Goal: Task Accomplishment & Management: Manage account settings

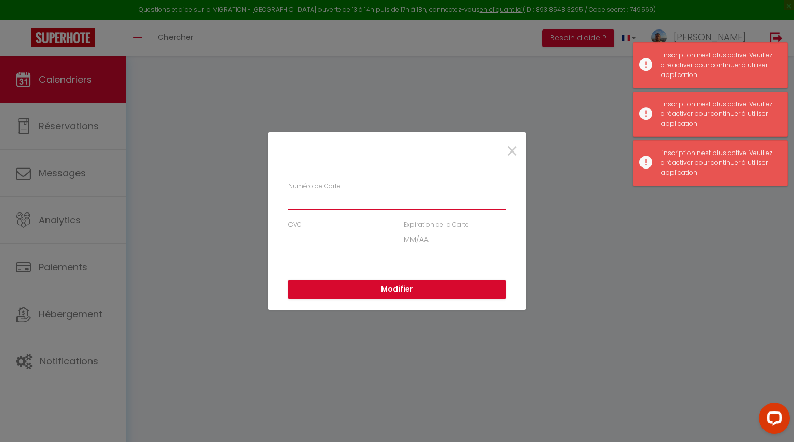
click at [362, 196] on input "Numéro de Carte" at bounding box center [396, 200] width 217 height 19
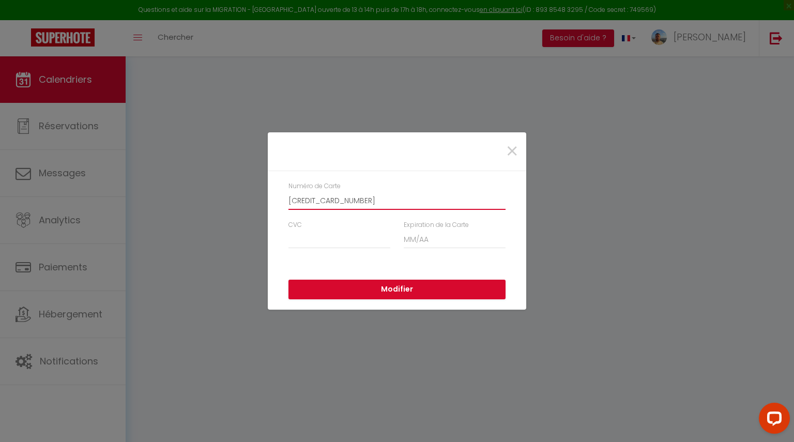
type input "5293140211855837"
click at [302, 239] on input "CVC" at bounding box center [339, 239] width 102 height 19
type input "0"
type input "740"
type input "06 / 28"
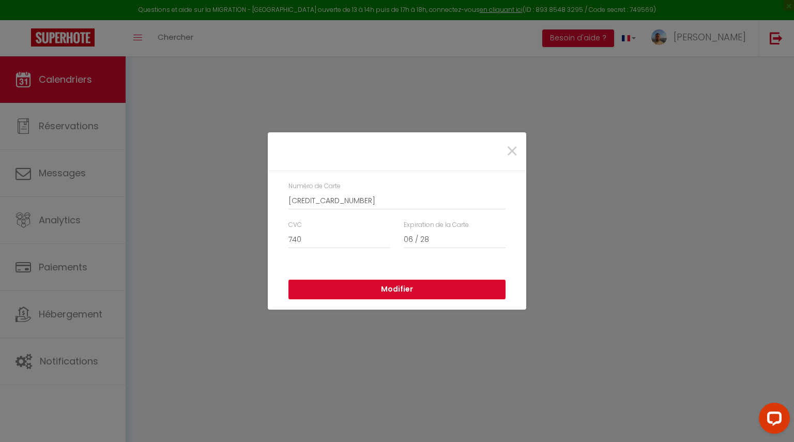
click at [364, 296] on button "Modifier" at bounding box center [396, 290] width 217 height 20
click at [508, 153] on span "×" at bounding box center [512, 151] width 13 height 31
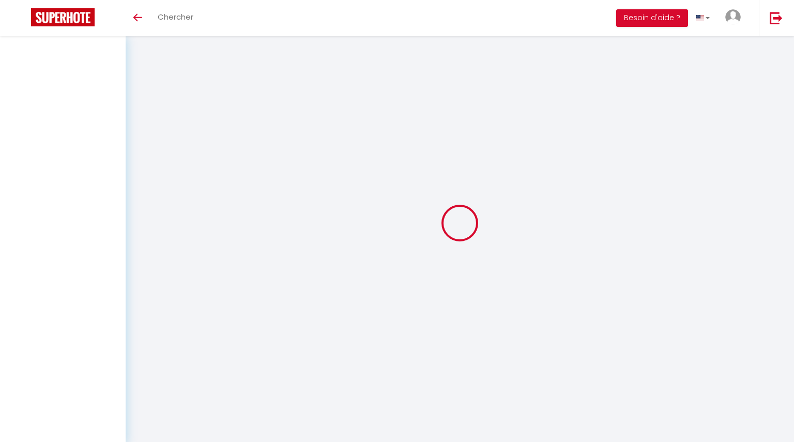
select select
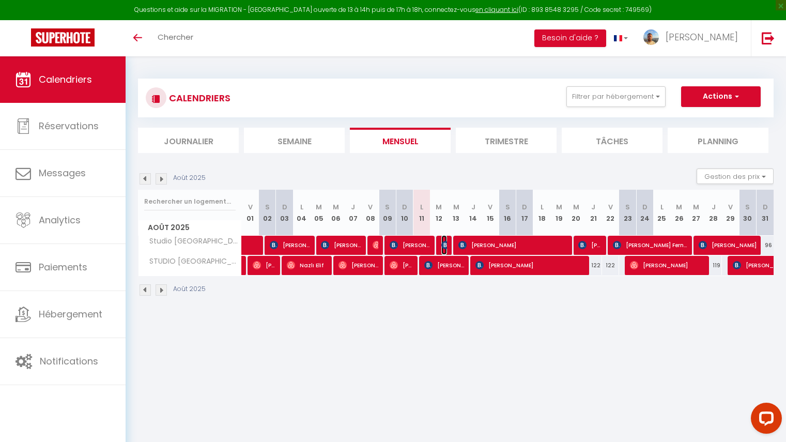
click at [444, 244] on img at bounding box center [446, 245] width 8 height 8
select select "OK"
select select "1"
select select "0"
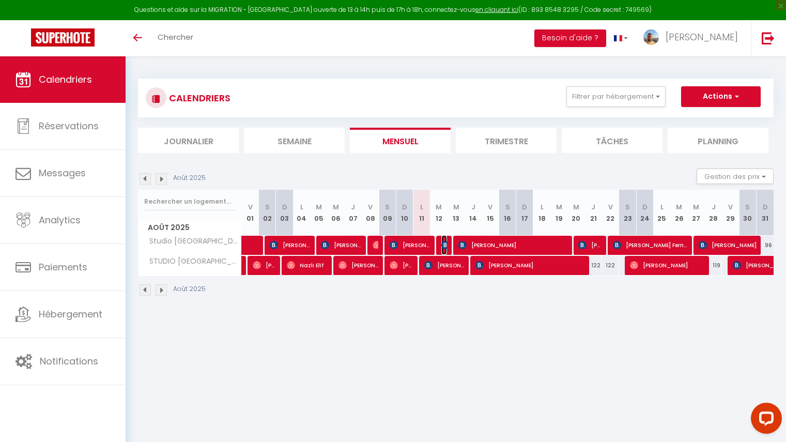
select select "1"
select select
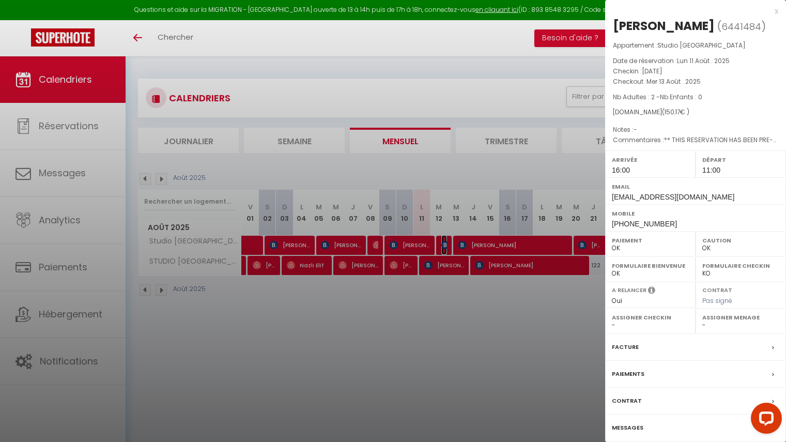
scroll to position [1, 0]
click at [418, 353] on div at bounding box center [393, 221] width 786 height 442
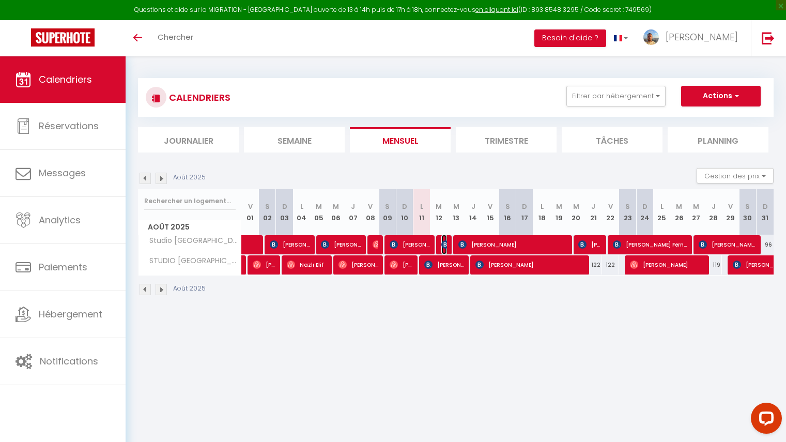
click at [442, 242] on img at bounding box center [446, 244] width 8 height 8
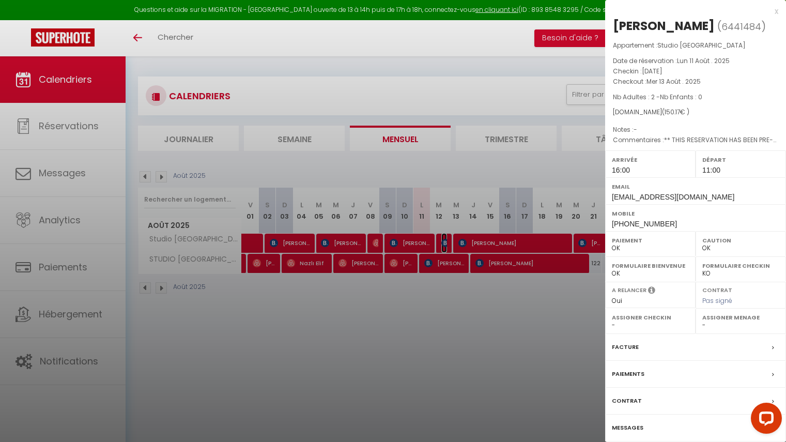
scroll to position [0, 0]
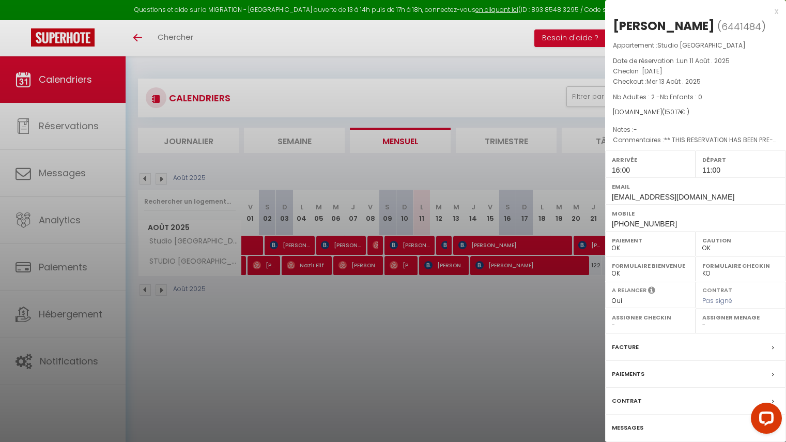
click at [677, 428] on div "Messages" at bounding box center [695, 428] width 181 height 27
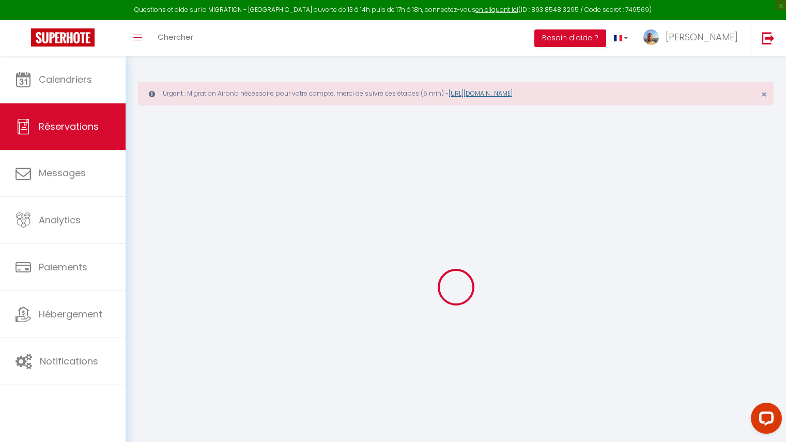
select select
checkbox input "false"
type textarea "** THIS RESERVATION HAS BEEN PRE-PAID ** BOOKING NOTE : Payment charge is EUR 2…"
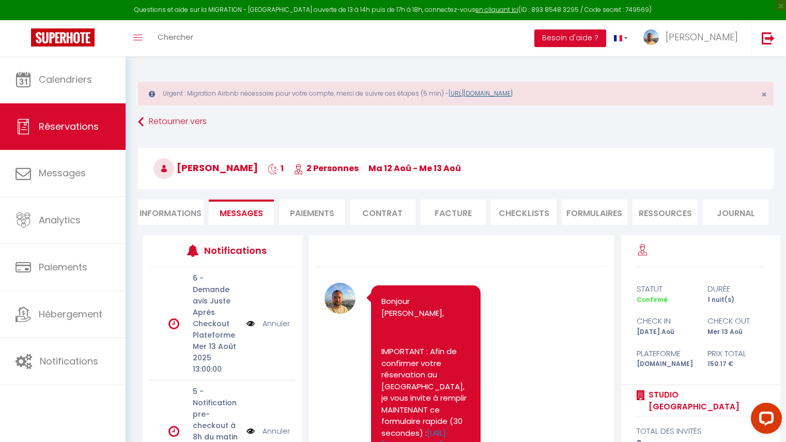
scroll to position [283, 0]
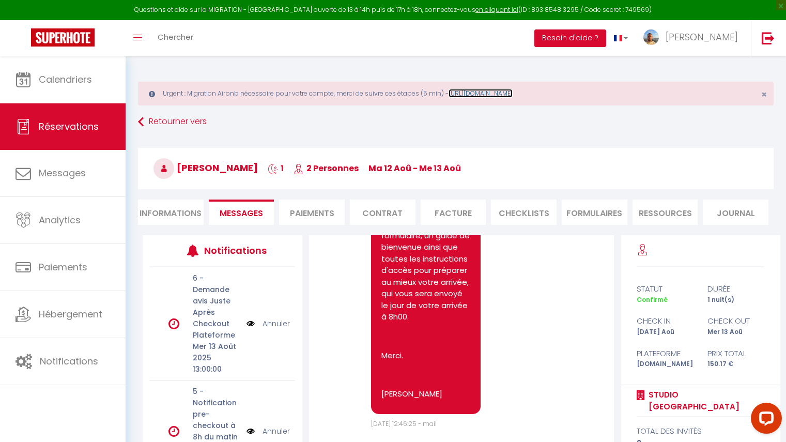
click at [501, 95] on link "https://superhote.com/migration-airbnb" at bounding box center [481, 93] width 64 height 9
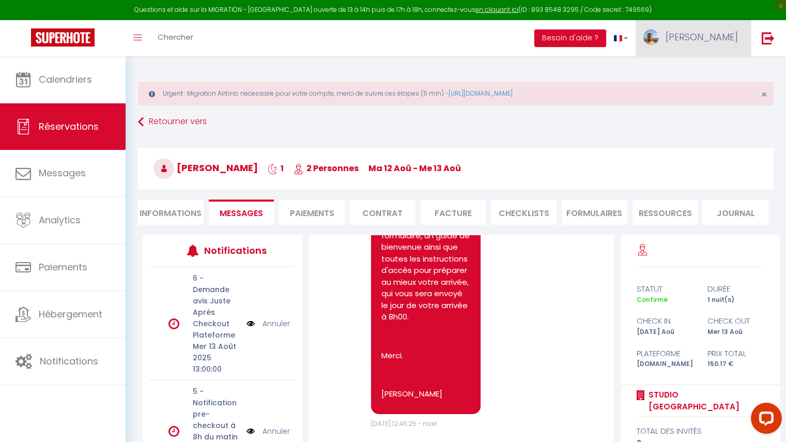
click at [697, 35] on span "[PERSON_NAME]" at bounding box center [702, 37] width 72 height 13
click at [701, 64] on link "Paramètres" at bounding box center [710, 72] width 77 height 18
select select "fr"
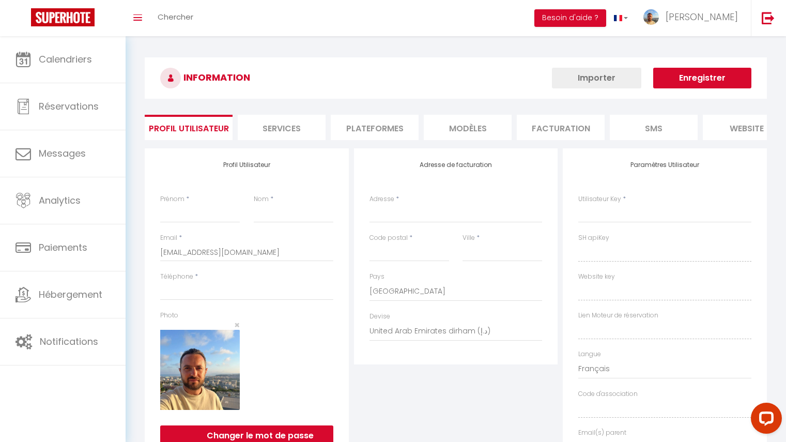
type input "[PERSON_NAME]"
type input "Mammoliti"
type input "0629661043"
type input "88 Corniche fleurie"
type input "06200"
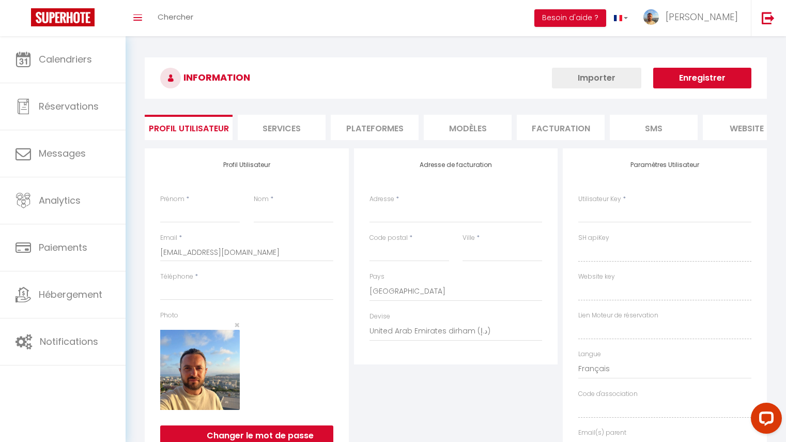
type input "nice"
select select "28"
type input "78swjOCi9Xi0cgYTvgeEpFuLX"
type input "6DLwy35BrmrSOsdV6jqrPYpMq"
type input "[URL][DOMAIN_NAME]"
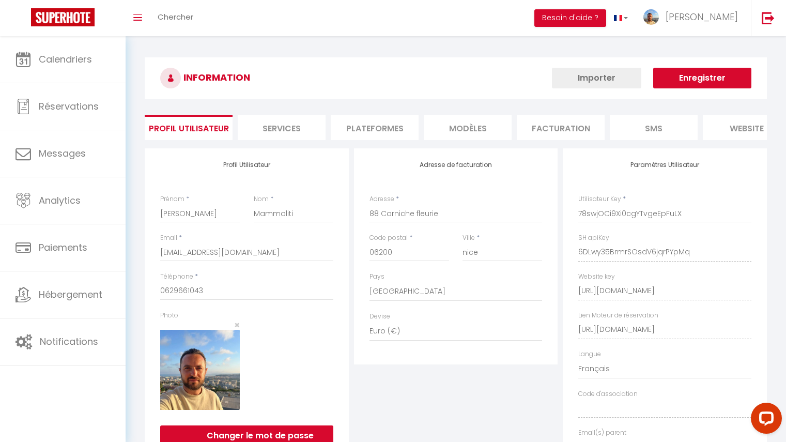
select select "fr"
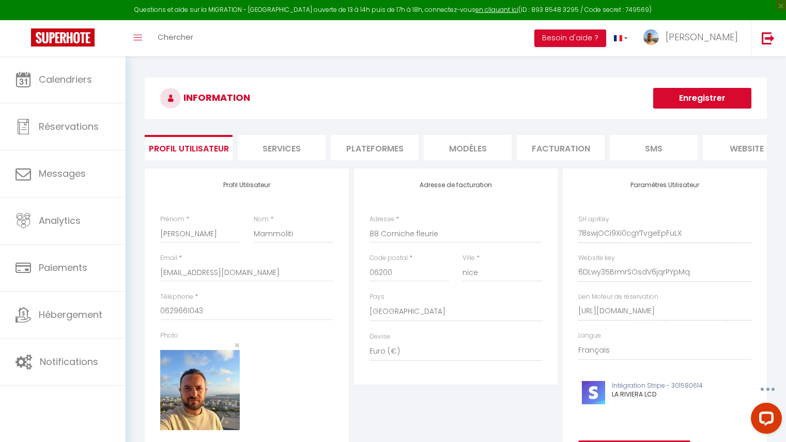
click at [390, 147] on li "Plateformes" at bounding box center [375, 147] width 88 height 25
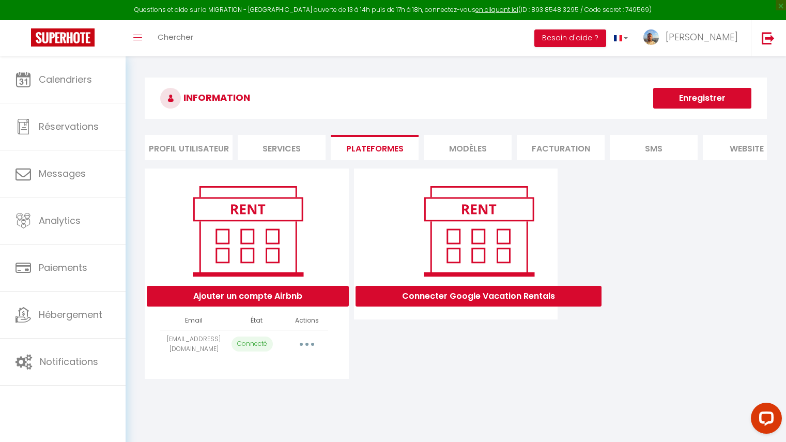
click at [308, 346] on icon "button" at bounding box center [307, 344] width 3 height 3
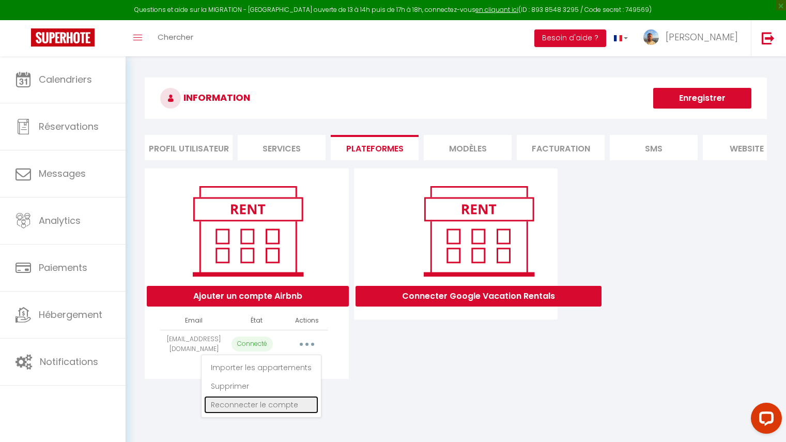
click at [284, 414] on link "Reconnecter le compte" at bounding box center [261, 405] width 114 height 18
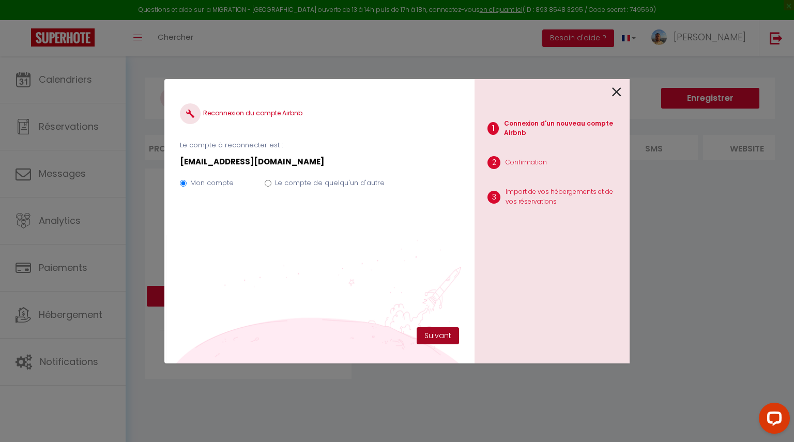
click at [448, 336] on button "Suivant" at bounding box center [438, 336] width 42 height 18
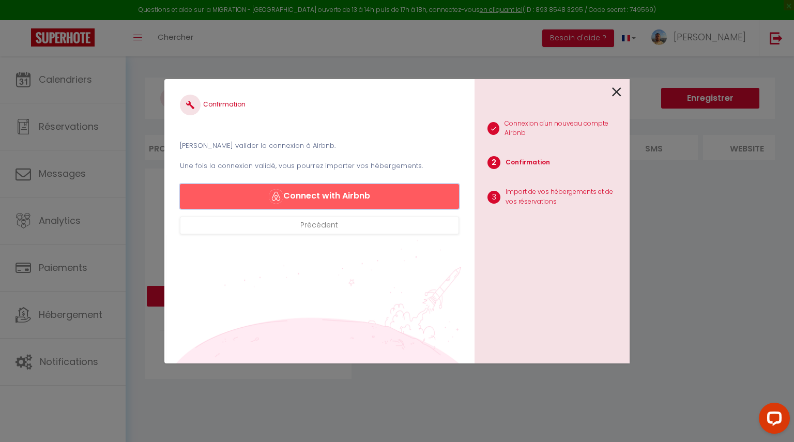
click at [376, 192] on button "Connect with Airbnb" at bounding box center [319, 196] width 279 height 25
click at [615, 94] on icon at bounding box center [616, 92] width 9 height 16
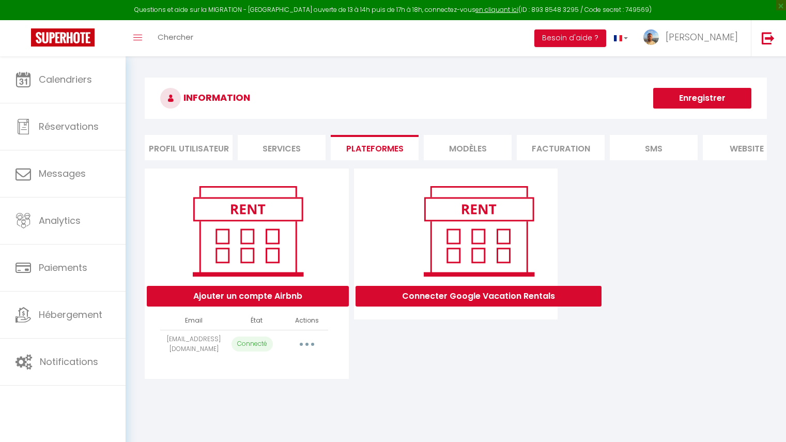
select select "47061"
select select "53406"
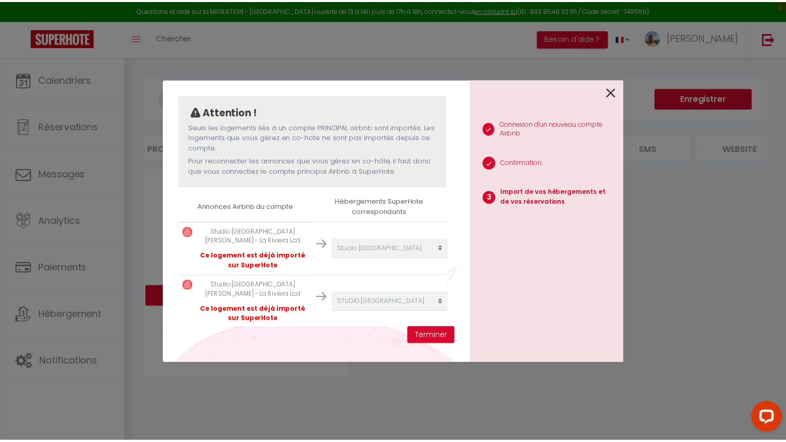
scroll to position [94, 0]
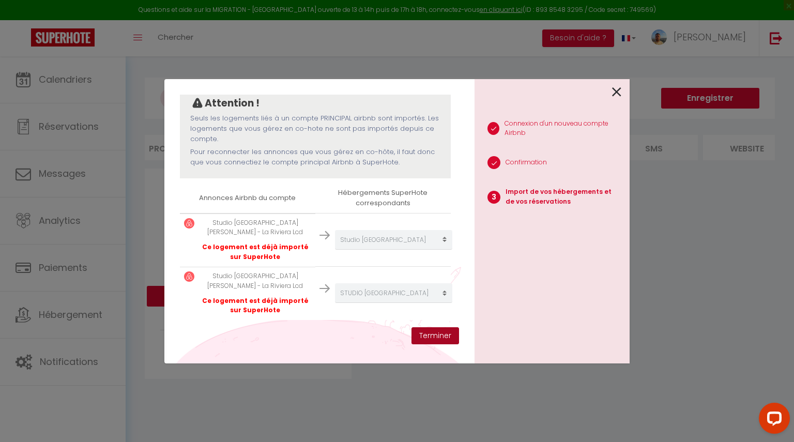
click at [439, 338] on button "Terminer" at bounding box center [436, 336] width 48 height 18
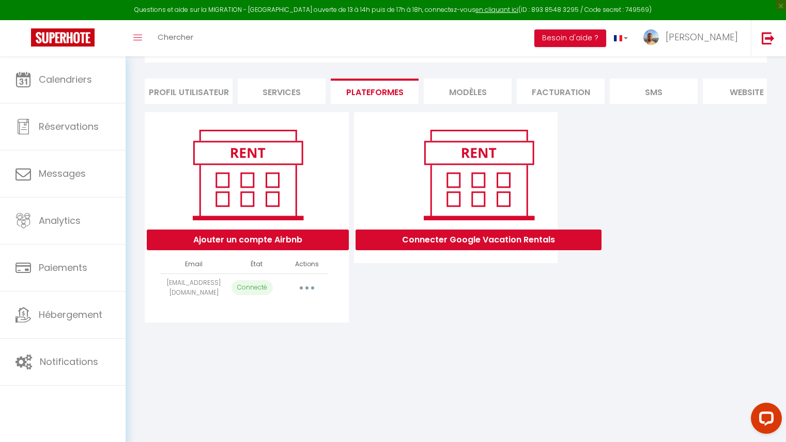
scroll to position [0, 0]
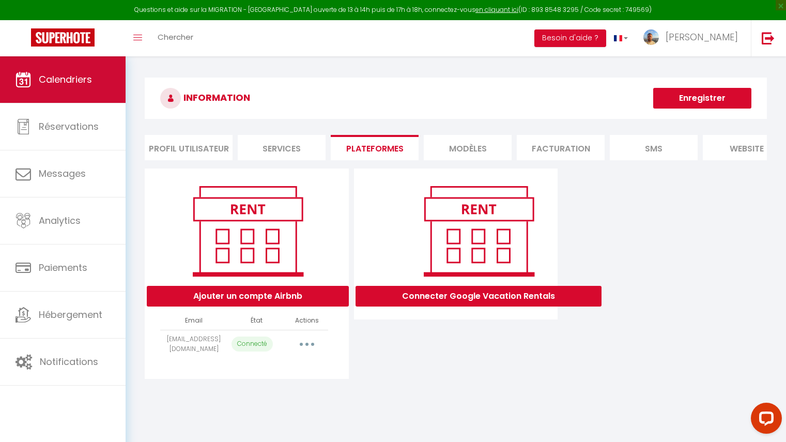
click at [90, 87] on link "Calendriers" at bounding box center [63, 79] width 126 height 47
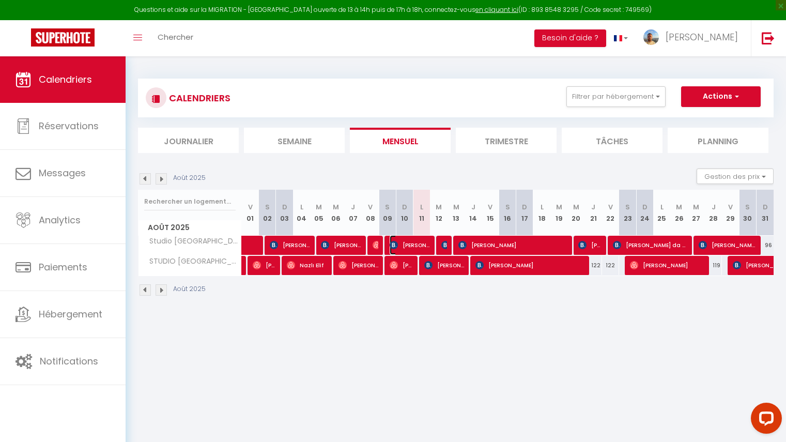
click at [422, 246] on span "[PERSON_NAME]" at bounding box center [410, 245] width 40 height 20
select select "OK"
select select "0"
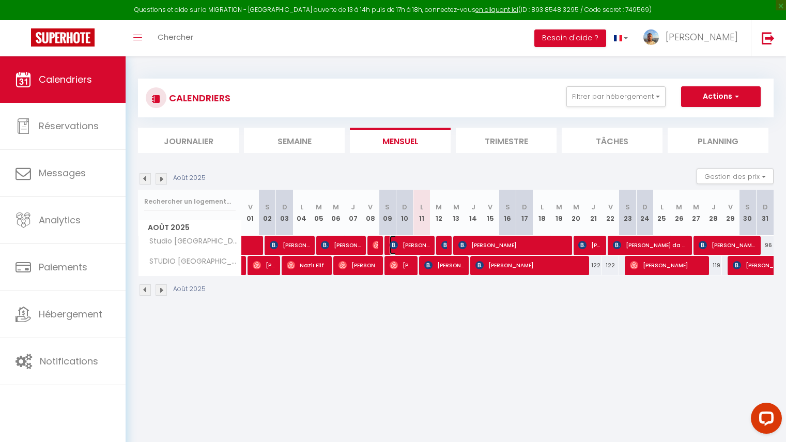
select select "1"
select select
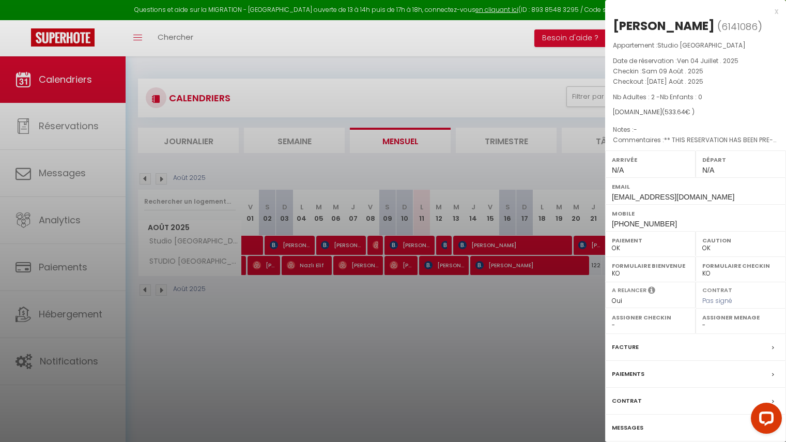
click at [444, 240] on div at bounding box center [393, 221] width 786 height 442
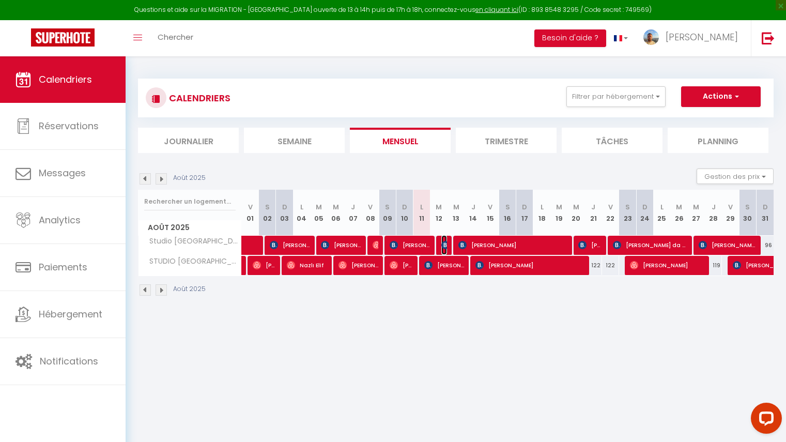
click at [444, 241] on img at bounding box center [446, 245] width 8 height 8
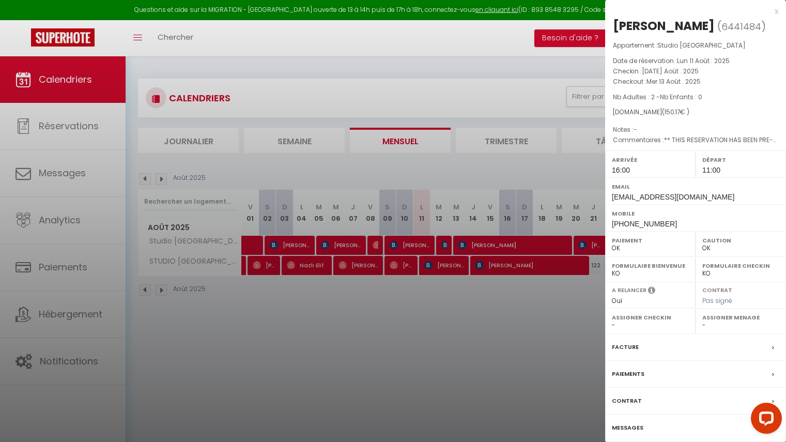
click at [444, 240] on div at bounding box center [393, 221] width 786 height 442
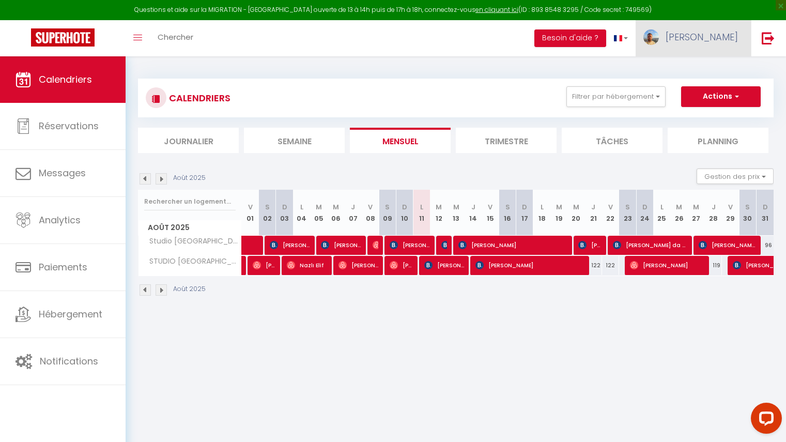
click at [721, 38] on span "[PERSON_NAME]" at bounding box center [702, 37] width 72 height 13
click at [707, 67] on link "Paramètres" at bounding box center [710, 72] width 77 height 18
select select "28"
select select "fr"
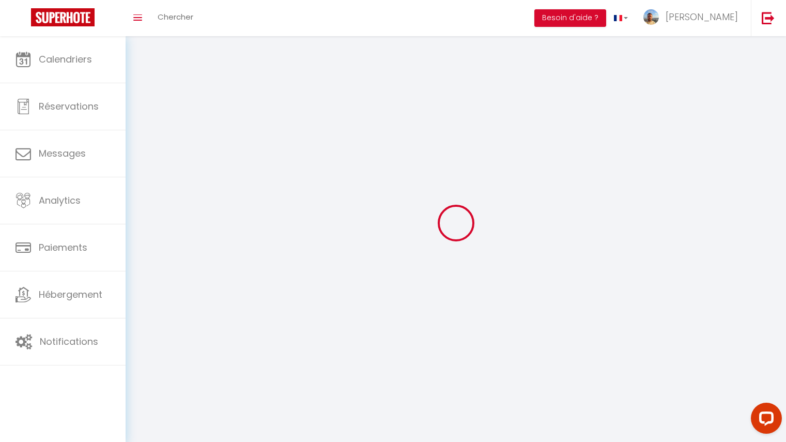
type input "78swjOCi9Xi0cgYTvgeEpFuLX"
type input "6DLwy35BrmrSOsdV6jqrPYpMq"
type input "[URL][DOMAIN_NAME]"
select select "fr"
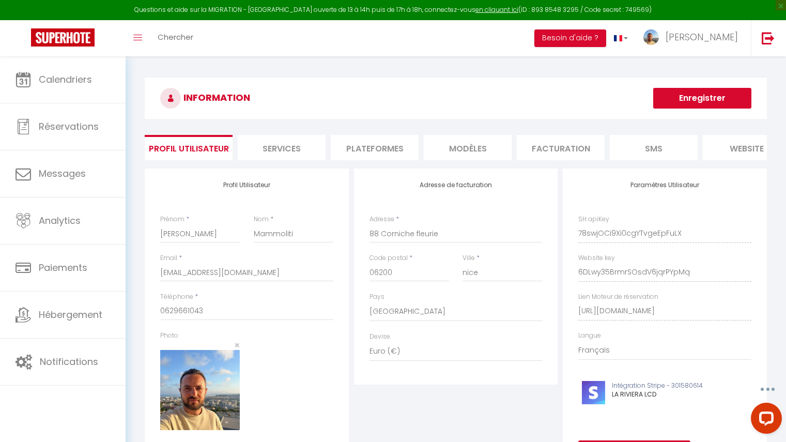
click at [371, 153] on li "Plateformes" at bounding box center [375, 147] width 88 height 25
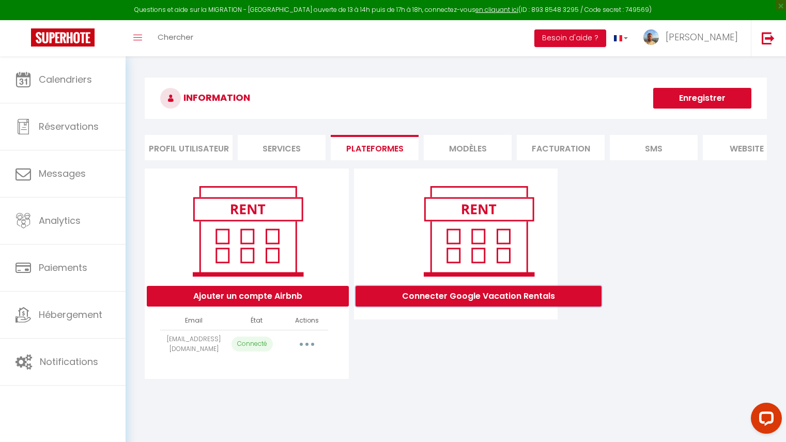
click at [478, 303] on button "Connecter Google Vacation Rentals" at bounding box center [479, 296] width 246 height 21
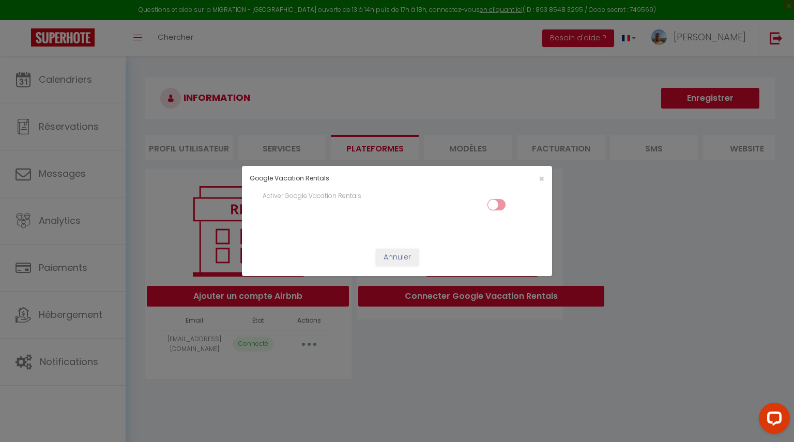
click at [497, 204] on input "checkbox" at bounding box center [497, 207] width 18 height 16
click at [499, 206] on input "checkbox" at bounding box center [497, 207] width 18 height 16
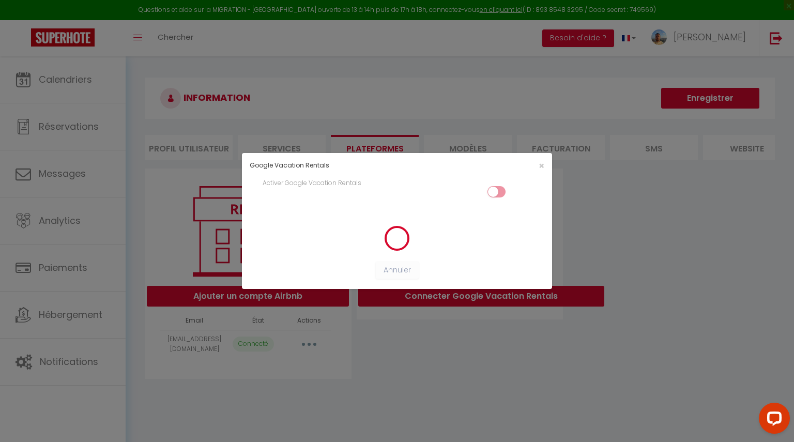
checkbox input "false"
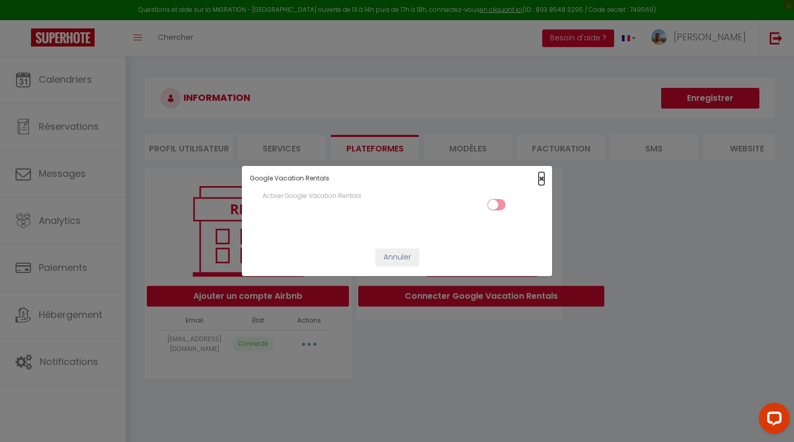
click at [543, 179] on span "×" at bounding box center [542, 178] width 6 height 13
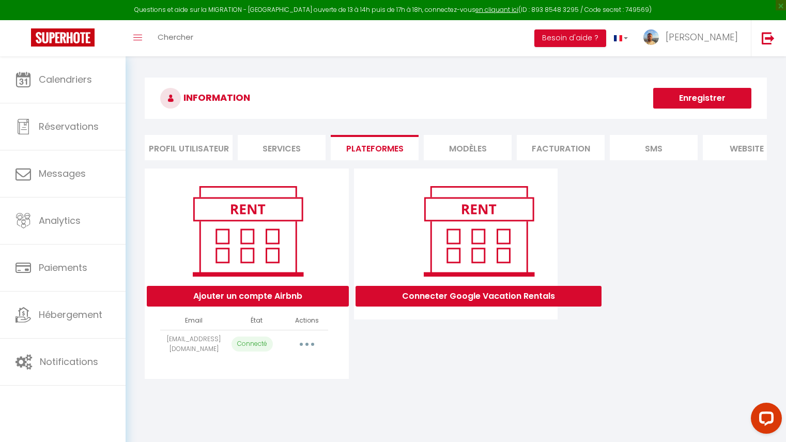
click at [674, 90] on button "Enregistrer" at bounding box center [702, 98] width 98 height 21
click at [310, 353] on button "button" at bounding box center [307, 344] width 29 height 17
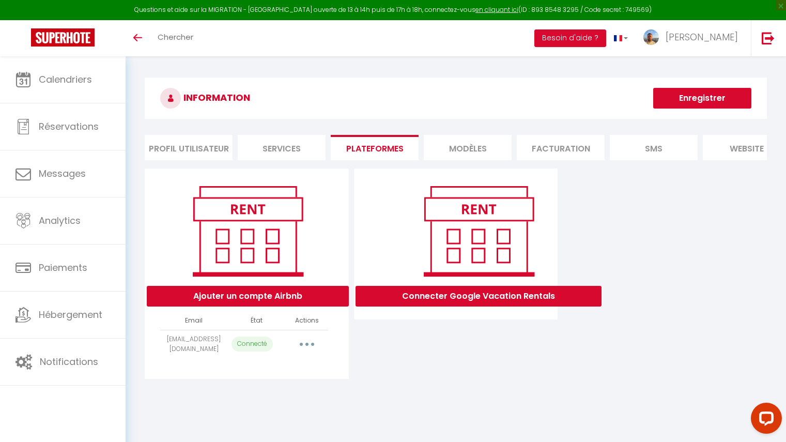
click at [438, 142] on li "MODÈLES" at bounding box center [468, 147] width 88 height 25
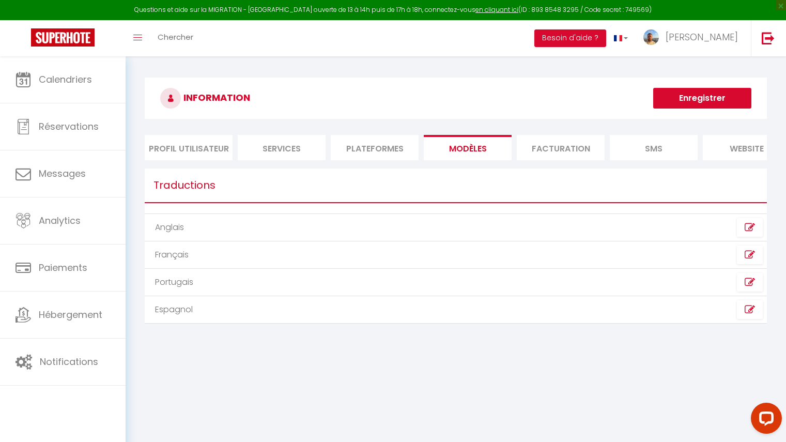
click at [212, 151] on li "Profil Utilisateur" at bounding box center [189, 147] width 88 height 25
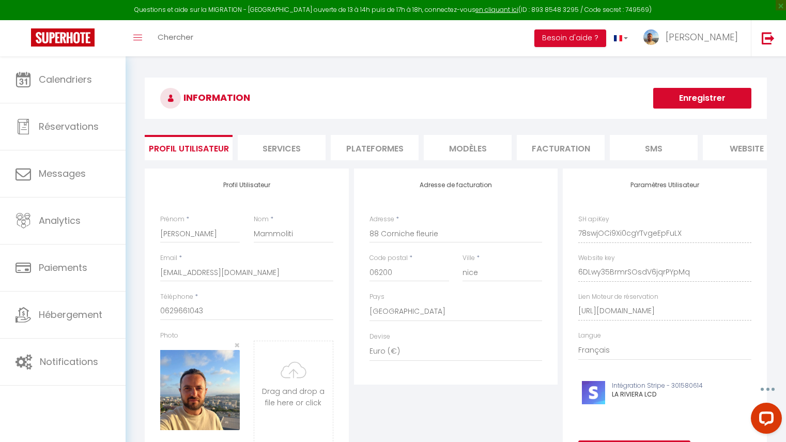
click at [275, 147] on li "Services" at bounding box center [282, 147] width 88 height 25
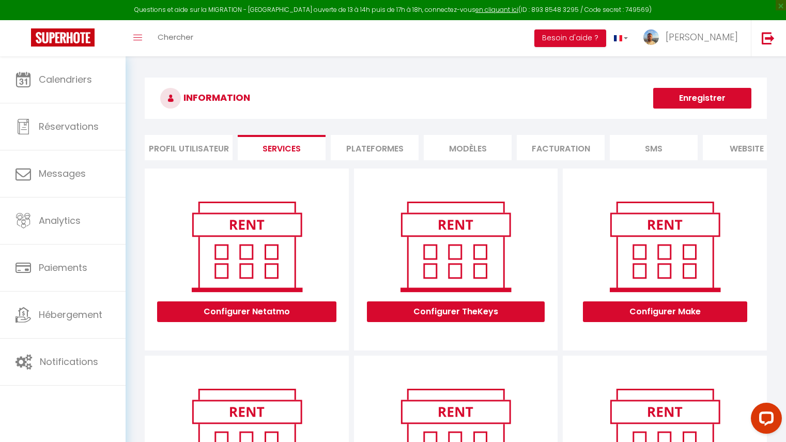
click at [364, 148] on li "Plateformes" at bounding box center [375, 147] width 88 height 25
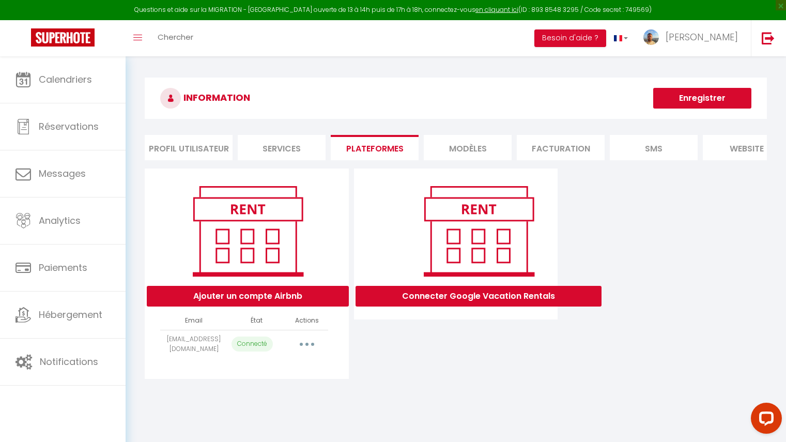
click at [463, 148] on li "MODÈLES" at bounding box center [468, 147] width 88 height 25
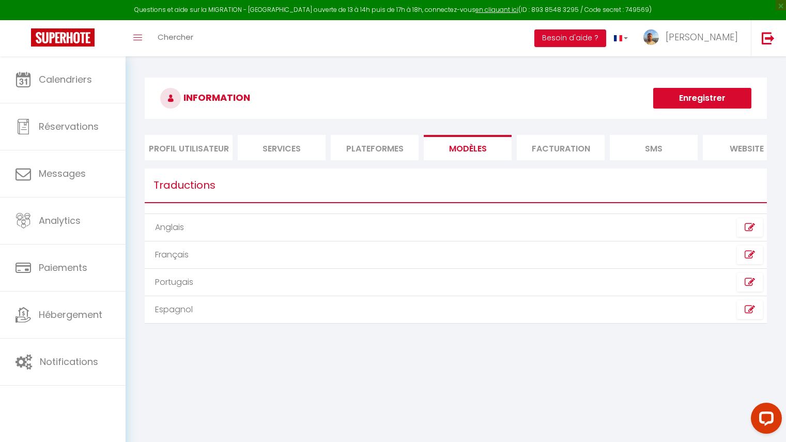
click at [547, 144] on li "Facturation" at bounding box center [561, 147] width 88 height 25
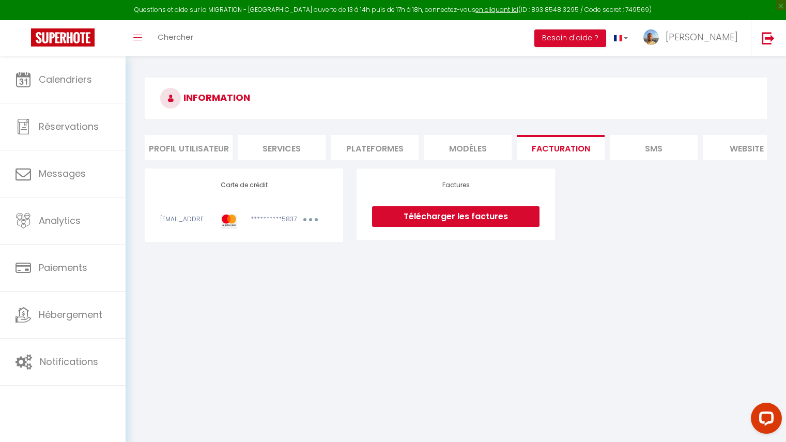
click at [646, 149] on li "SMS" at bounding box center [654, 147] width 88 height 25
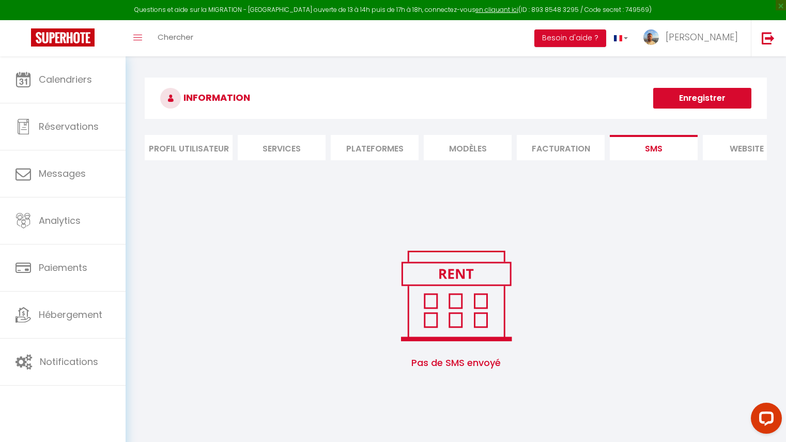
click at [582, 146] on li "Facturation" at bounding box center [561, 147] width 88 height 25
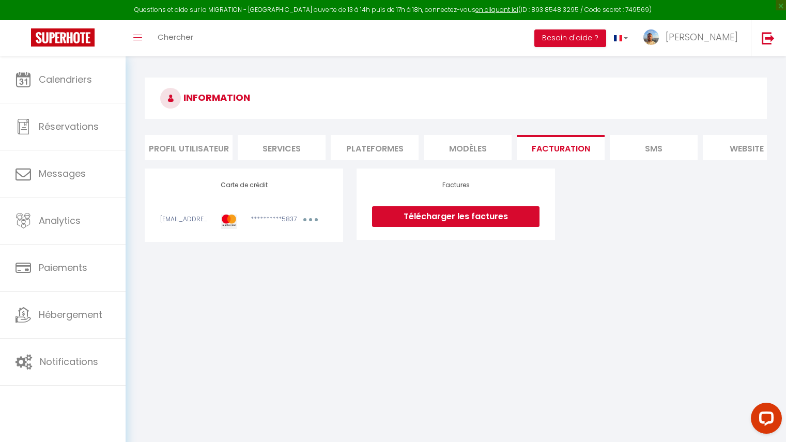
click at [658, 145] on li "SMS" at bounding box center [654, 147] width 88 height 25
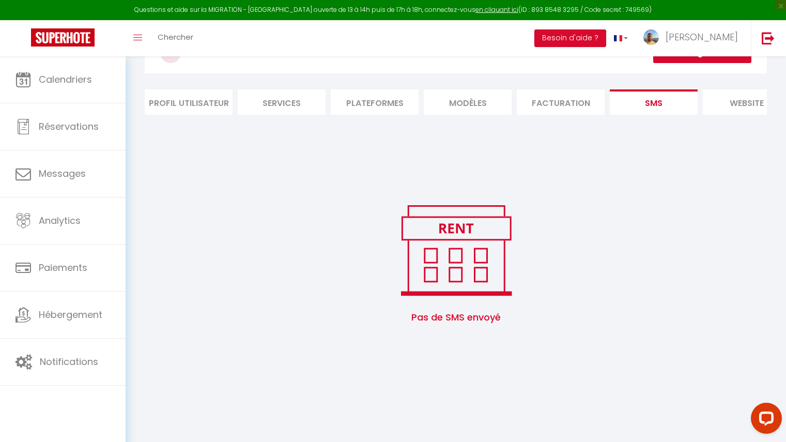
scroll to position [56, 0]
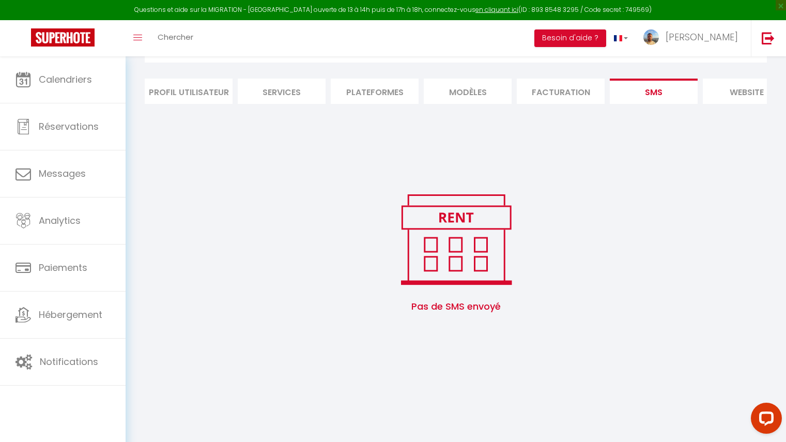
click at [488, 282] on img at bounding box center [456, 239] width 132 height 99
click at [739, 88] on li "website" at bounding box center [747, 91] width 88 height 25
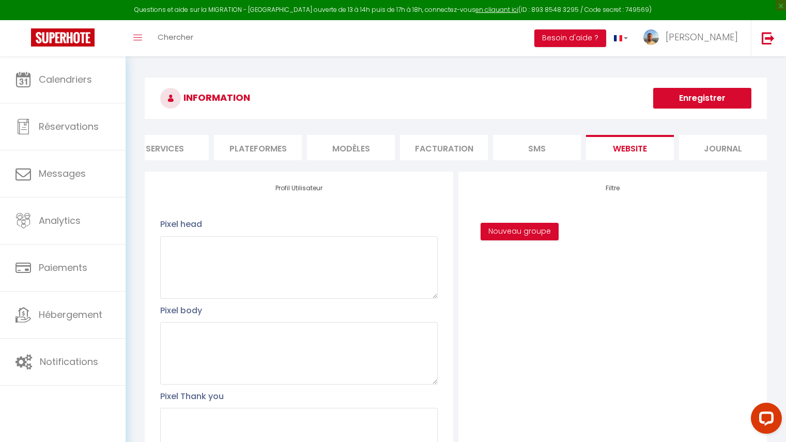
scroll to position [0, 122]
click at [718, 149] on li "Journal" at bounding box center [718, 147] width 88 height 25
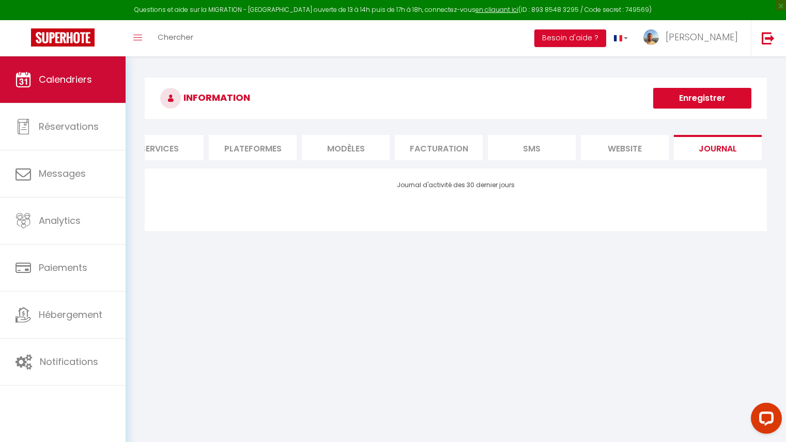
click at [86, 90] on link "Calendriers" at bounding box center [63, 79] width 126 height 47
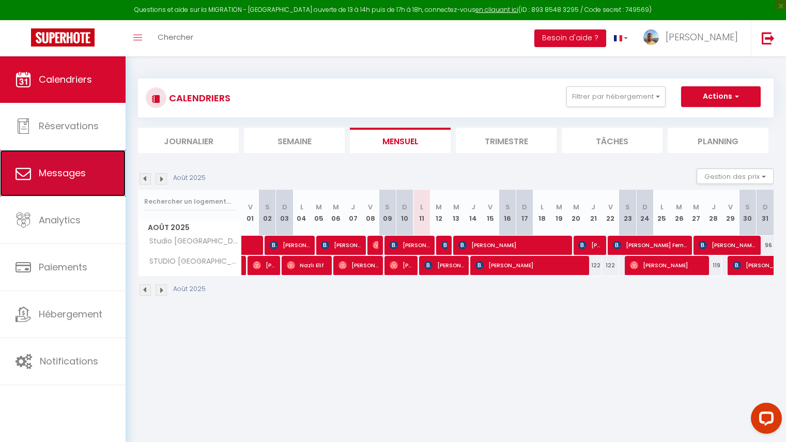
click at [81, 165] on link "Messages" at bounding box center [63, 173] width 126 height 47
select select "message"
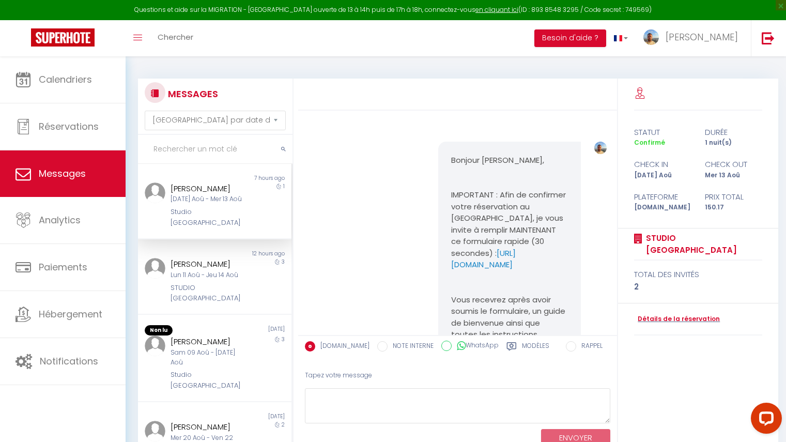
scroll to position [199, 0]
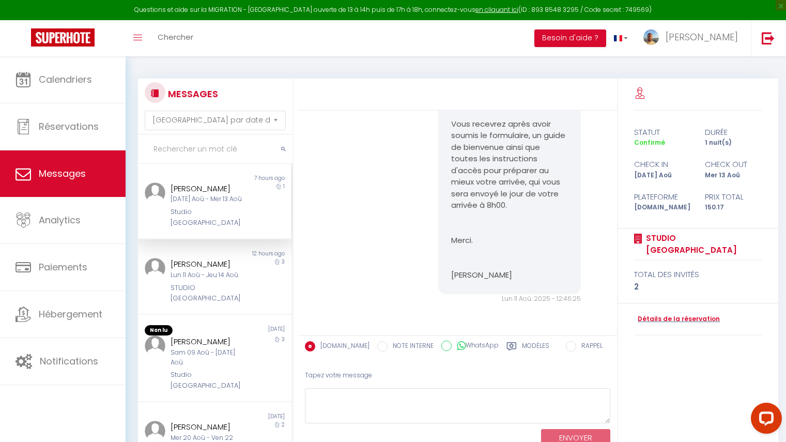
click at [208, 200] on div "[DATE] Aoû - Mer 13 Aoû" at bounding box center [209, 199] width 76 height 10
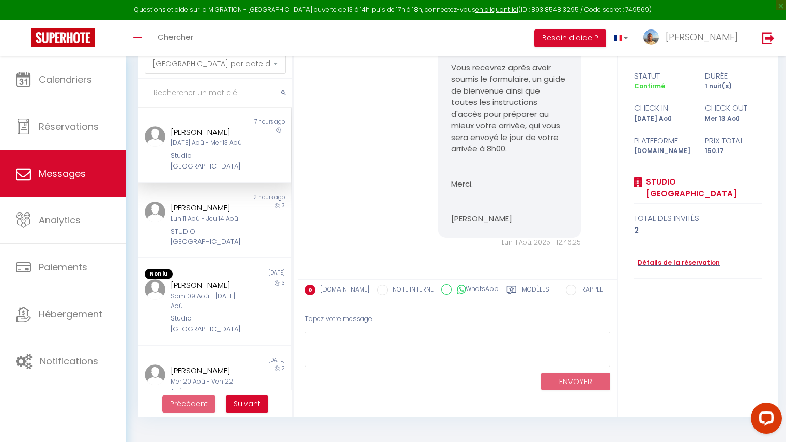
click at [527, 291] on label "Modèles" at bounding box center [535, 291] width 27 height 13
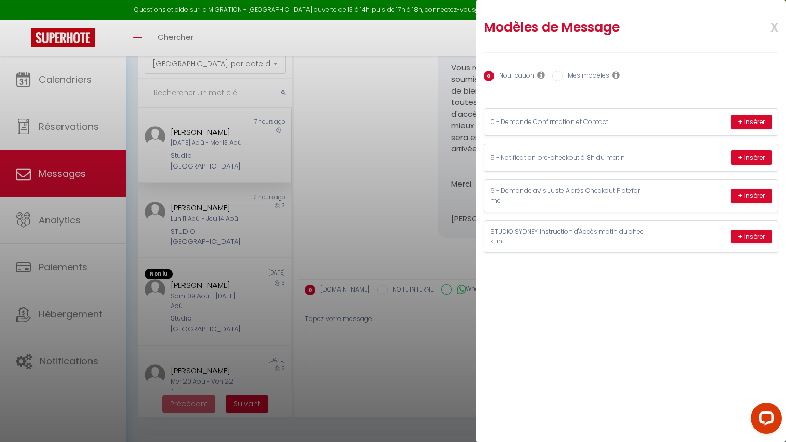
drag, startPoint x: 87, startPoint y: 335, endPoint x: 83, endPoint y: 355, distance: 20.6
click at [83, 355] on div at bounding box center [393, 221] width 786 height 442
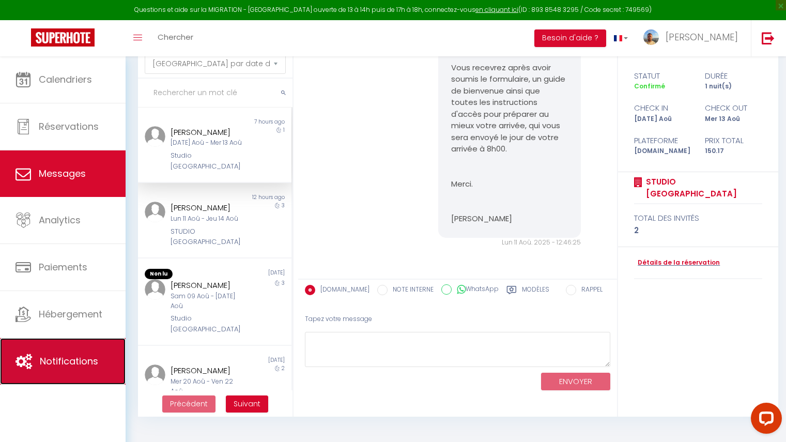
drag, startPoint x: 83, startPoint y: 355, endPoint x: 50, endPoint y: 355, distance: 33.6
click at [50, 355] on span "Notifications" at bounding box center [69, 361] width 58 height 13
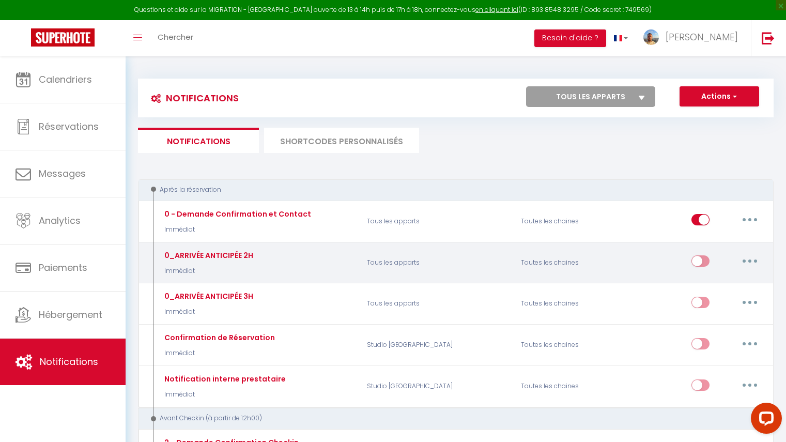
click at [698, 264] on input "checkbox" at bounding box center [701, 263] width 18 height 16
checkbox input "true"
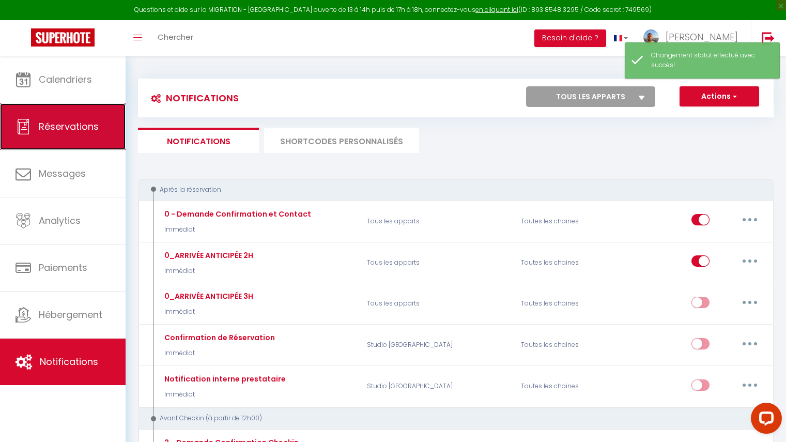
click at [77, 131] on span "Réservations" at bounding box center [69, 126] width 60 height 13
select select "not_cancelled"
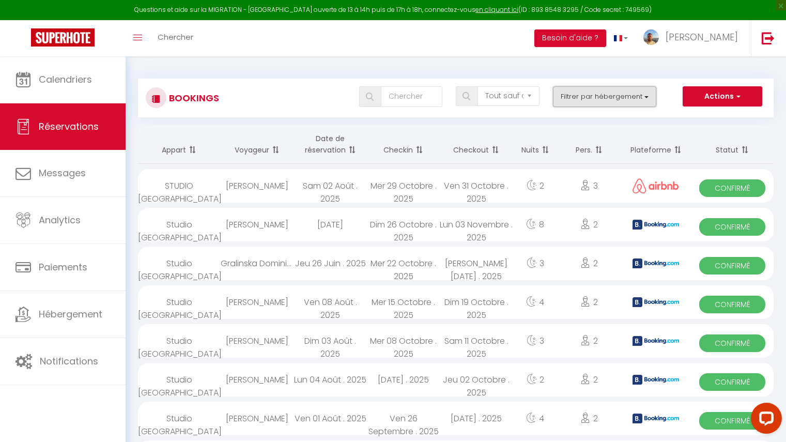
click at [639, 93] on button "Filtrer par hébergement" at bounding box center [604, 96] width 103 height 21
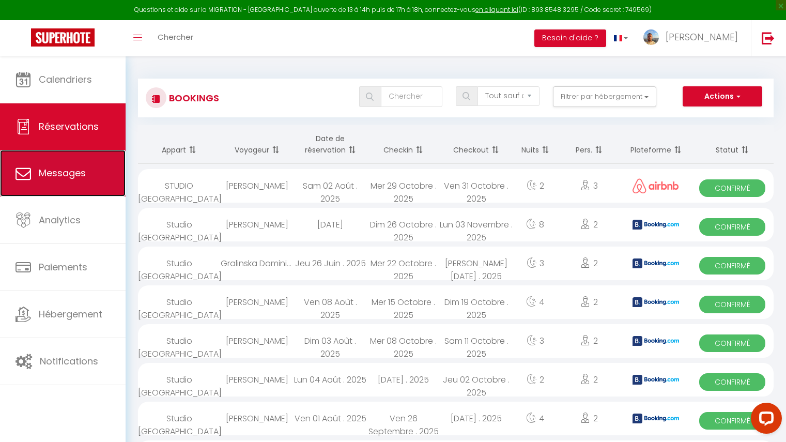
click at [79, 171] on span "Messages" at bounding box center [62, 172] width 47 height 13
select select "message"
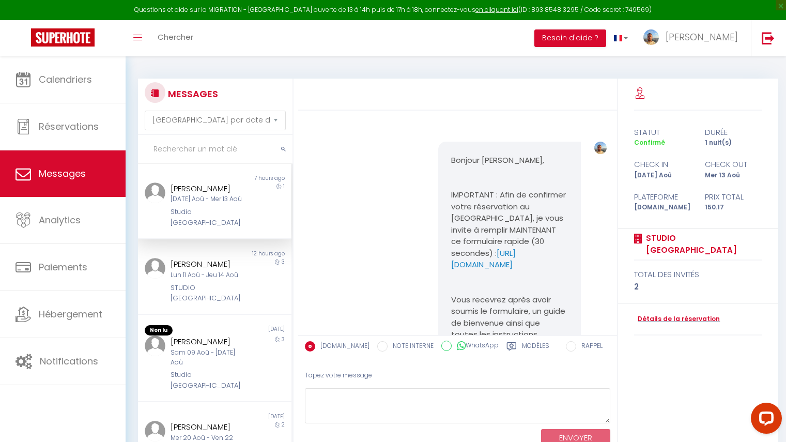
scroll to position [199, 0]
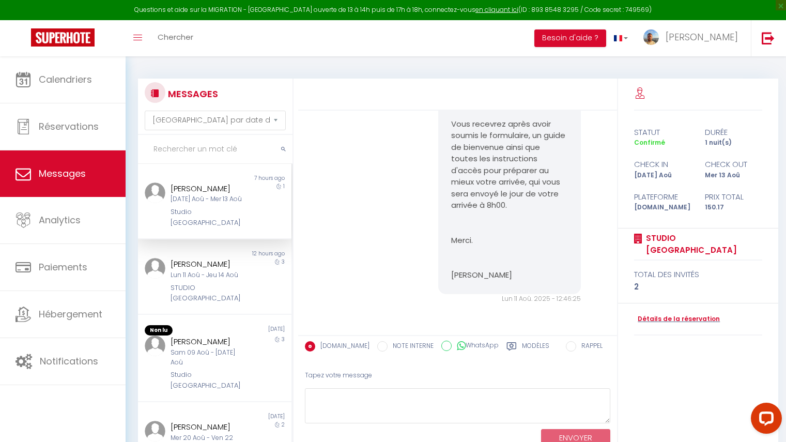
click at [525, 345] on label "Modèles" at bounding box center [535, 347] width 27 height 13
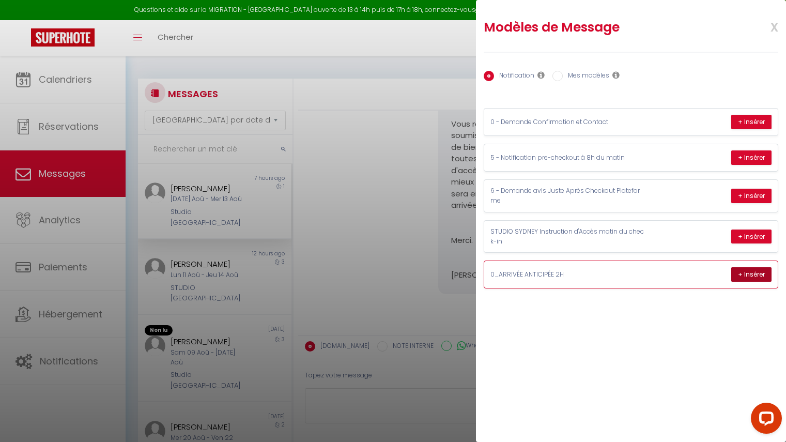
click at [751, 271] on button "+ Insérer" at bounding box center [752, 274] width 40 height 14
type textarea "Bonjour [PERSON_NAME], Nous sommes ravis de vous accueillir bientôt dans Studio…"
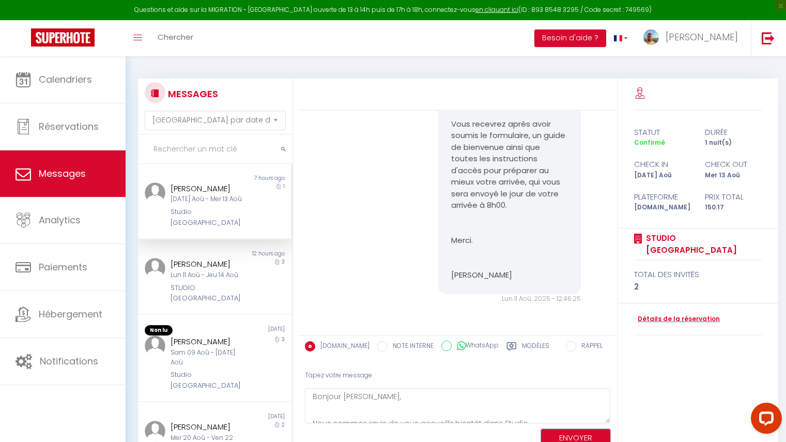
click at [566, 434] on button "ENVOYER" at bounding box center [575, 438] width 69 height 18
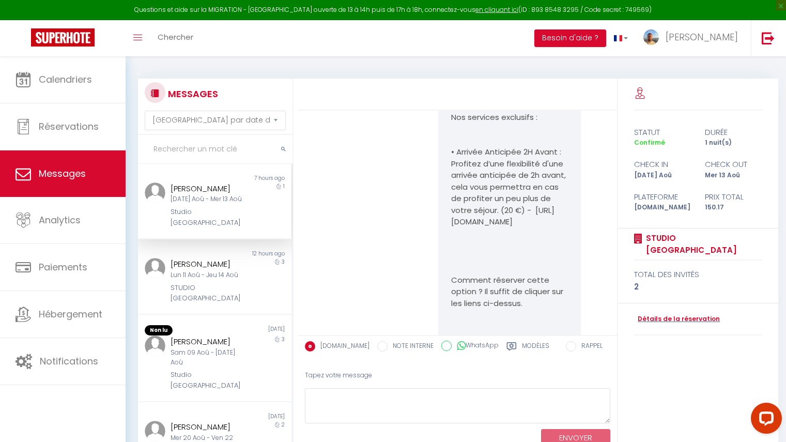
scroll to position [724, 0]
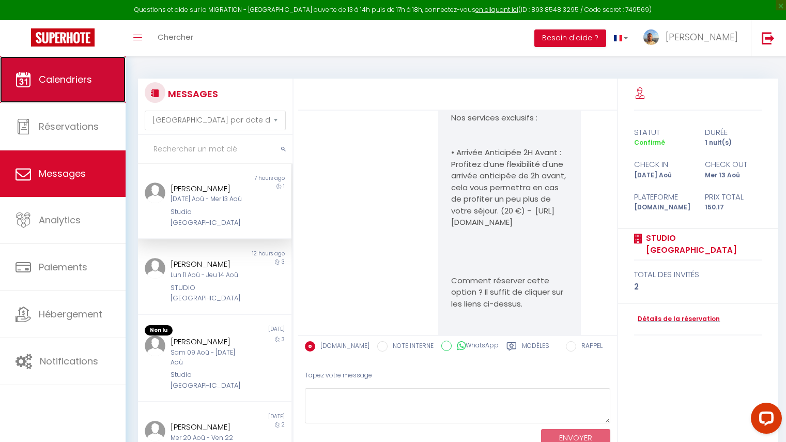
click at [113, 85] on link "Calendriers" at bounding box center [63, 79] width 126 height 47
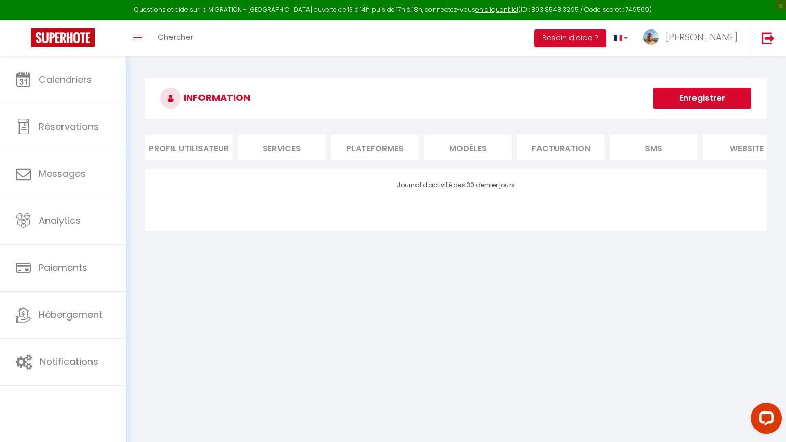
click at [717, 98] on button "Enregistrer" at bounding box center [702, 98] width 98 height 21
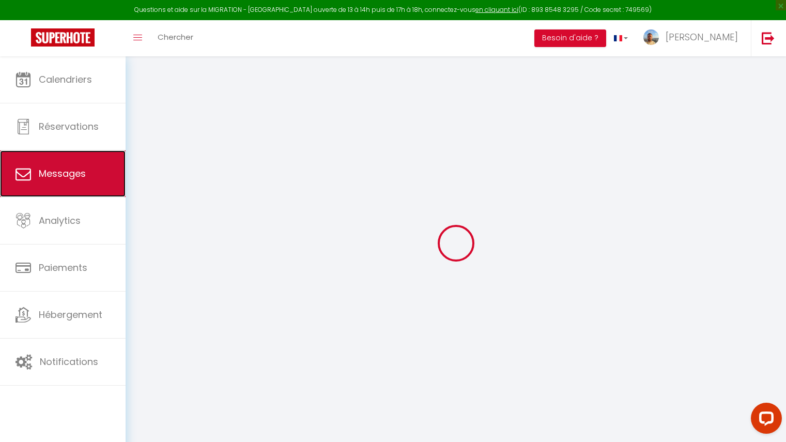
click at [80, 174] on span "Messages" at bounding box center [62, 173] width 47 height 13
select select "message"
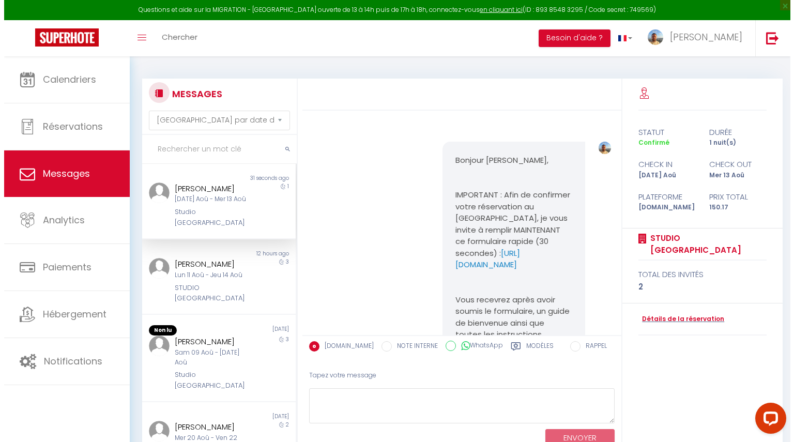
scroll to position [1195, 0]
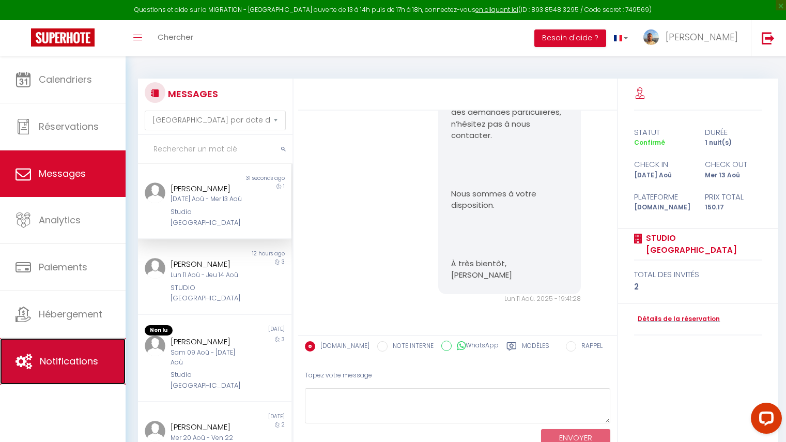
click at [95, 355] on span "Notifications" at bounding box center [69, 361] width 58 height 13
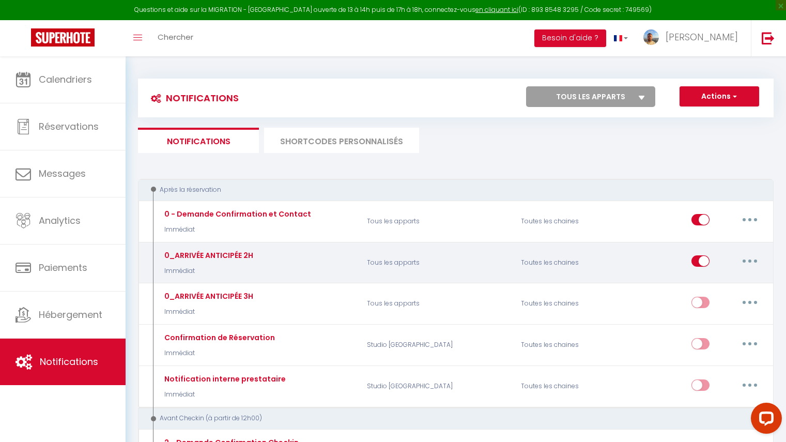
click at [702, 257] on input "checkbox" at bounding box center [701, 263] width 18 height 16
checkbox input "false"
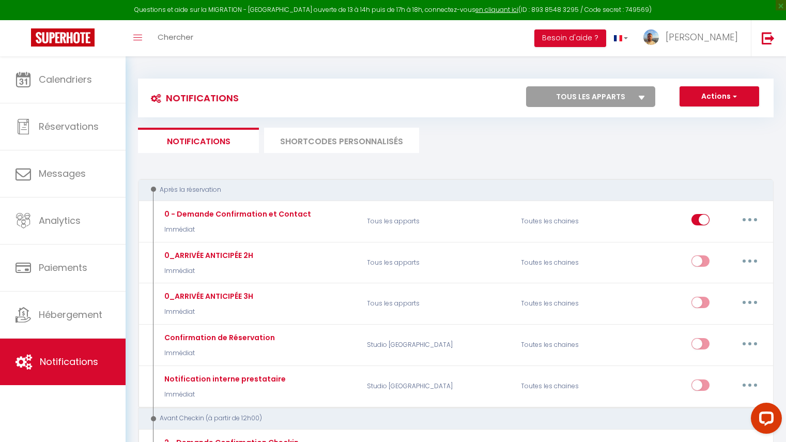
click at [373, 35] on div "Toggle menubar Chercher BUTTON Besoin d'aide ? [PERSON_NAME] Équipe" at bounding box center [427, 38] width 704 height 36
click at [192, 38] on span "Chercher" at bounding box center [176, 37] width 36 height 11
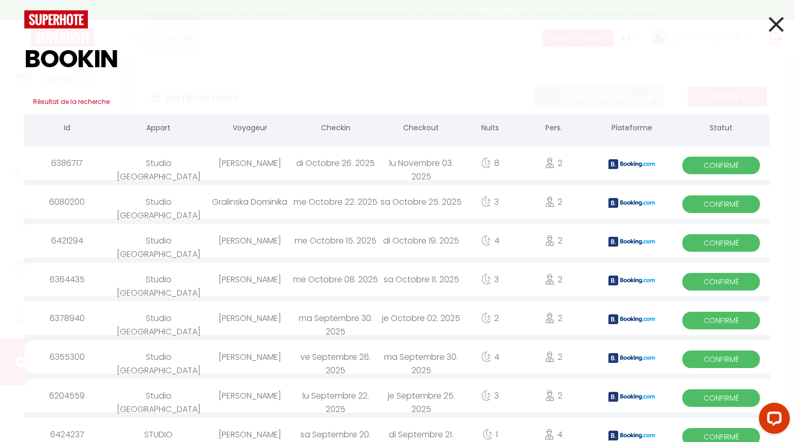
type input "BOOKING"
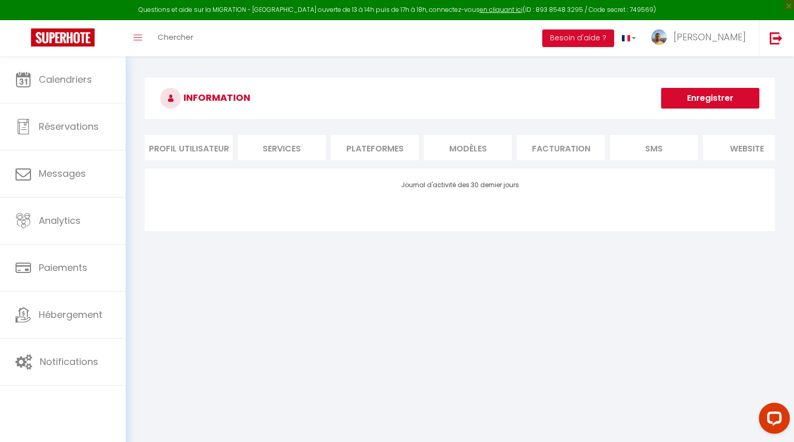
click at [214, 150] on li "Profil Utilisateur" at bounding box center [189, 147] width 88 height 25
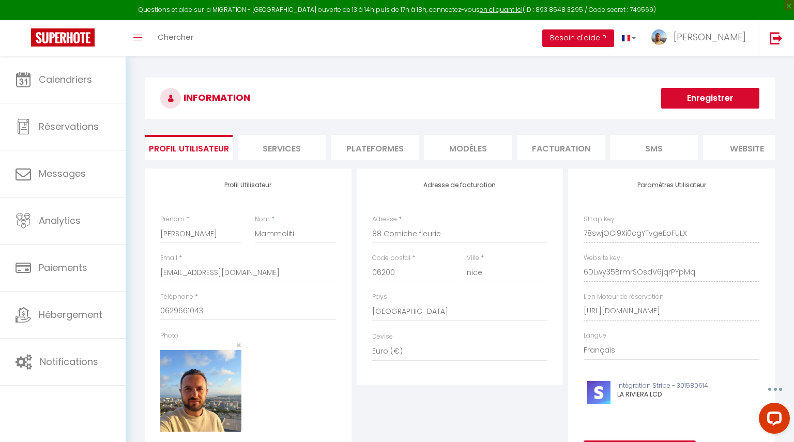
click at [308, 143] on li "Services" at bounding box center [282, 147] width 88 height 25
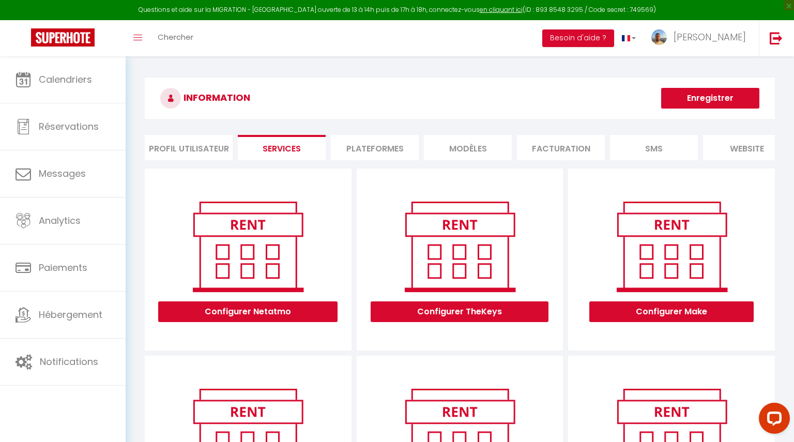
click at [347, 146] on li "Plateformes" at bounding box center [375, 147] width 88 height 25
